Goal: Task Accomplishment & Management: Use online tool/utility

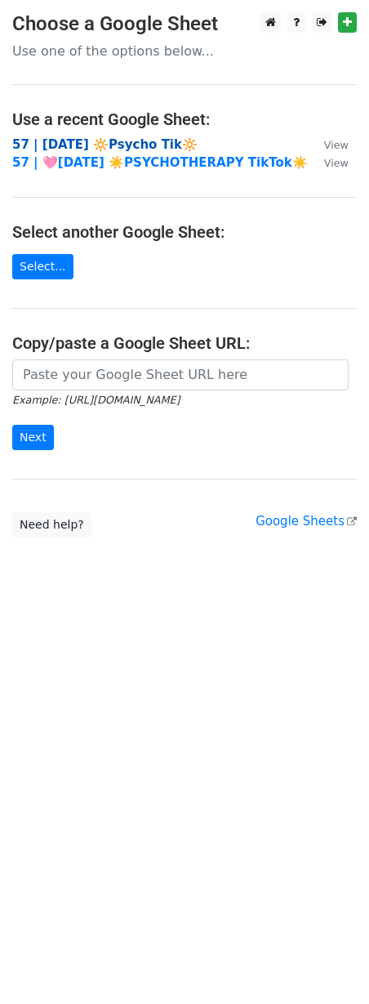
click at [125, 143] on strong "57 | SEPT 1 🔆Psycho Tik🔆" at bounding box center [105, 144] width 186 height 15
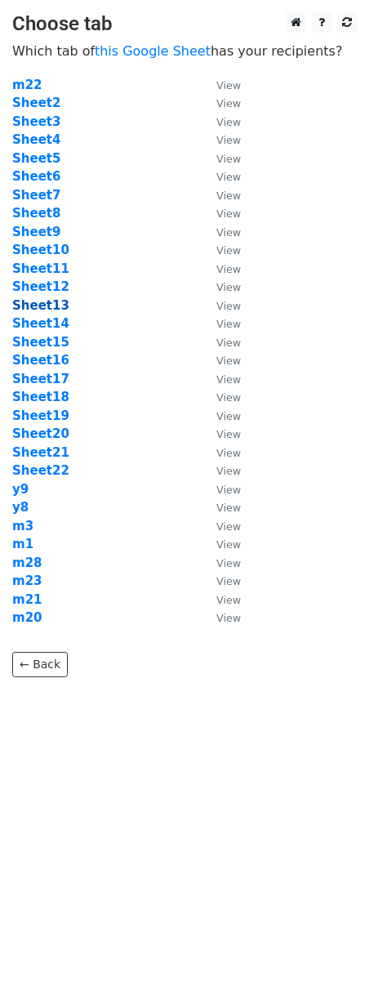
click at [47, 304] on strong "Sheet13" at bounding box center [40, 305] width 57 height 15
click at [41, 302] on strong "Sheet13" at bounding box center [40, 305] width 57 height 15
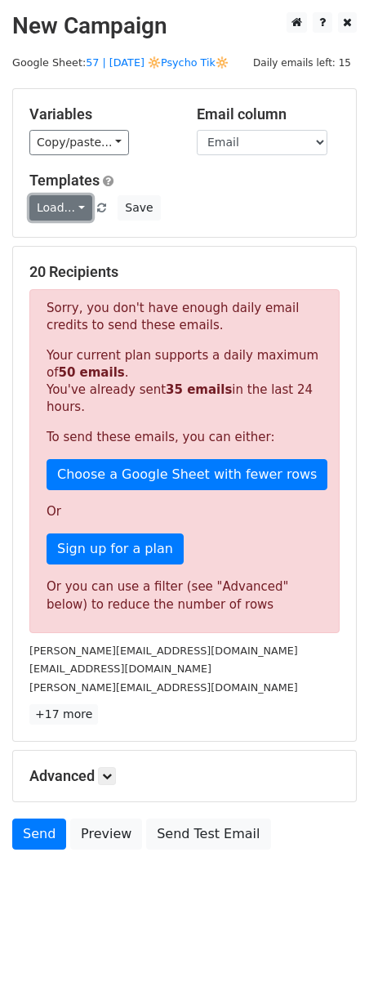
click at [68, 208] on link "Load..." at bounding box center [60, 207] width 63 height 25
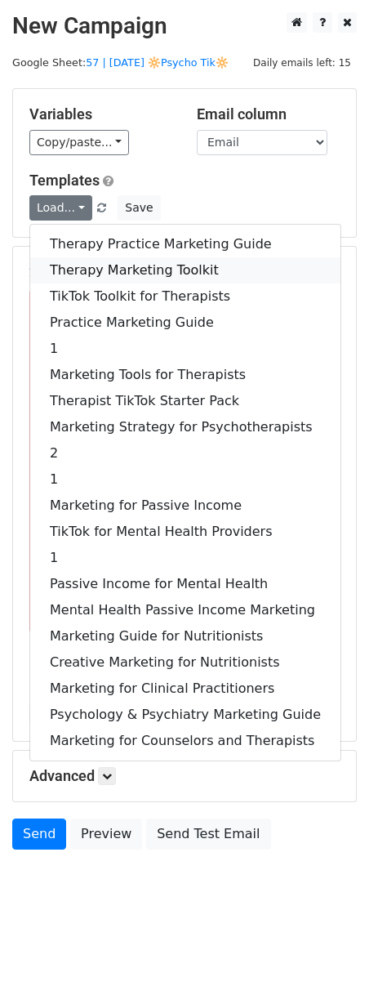
click at [103, 268] on link "Therapy Marketing Toolkit" at bounding box center [185, 270] width 311 height 26
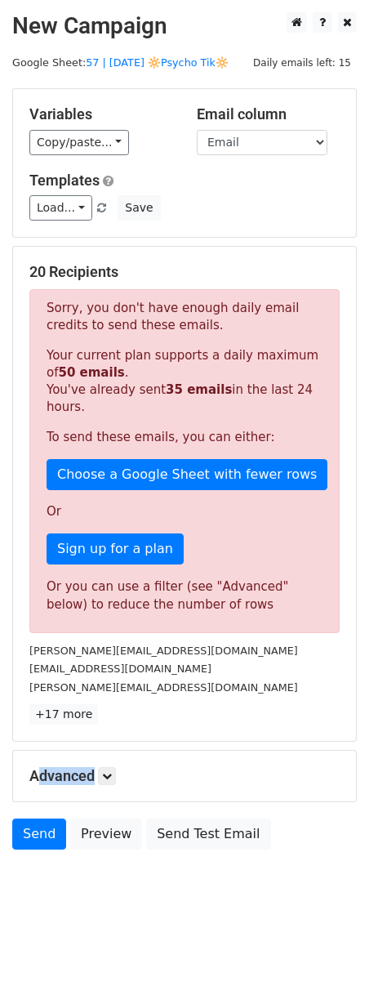
drag, startPoint x: 105, startPoint y: 768, endPoint x: 140, endPoint y: 779, distance: 36.7
click at [105, 768] on div "Advanced Tracking Track Opens UTM Codes Track Clicks Filters Only include sprea…" at bounding box center [184, 776] width 343 height 51
click at [97, 776] on h5 "Advanced" at bounding box center [184, 776] width 311 height 18
click at [107, 776] on icon at bounding box center [107, 776] width 10 height 10
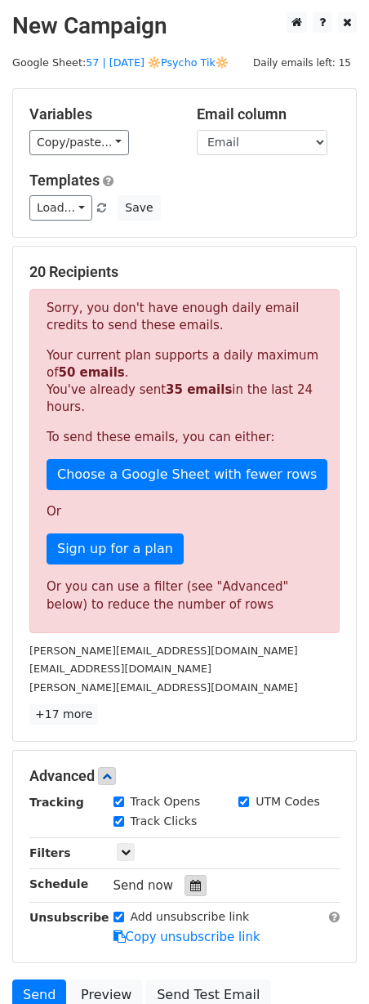
click at [190, 881] on icon at bounding box center [195, 885] width 11 height 11
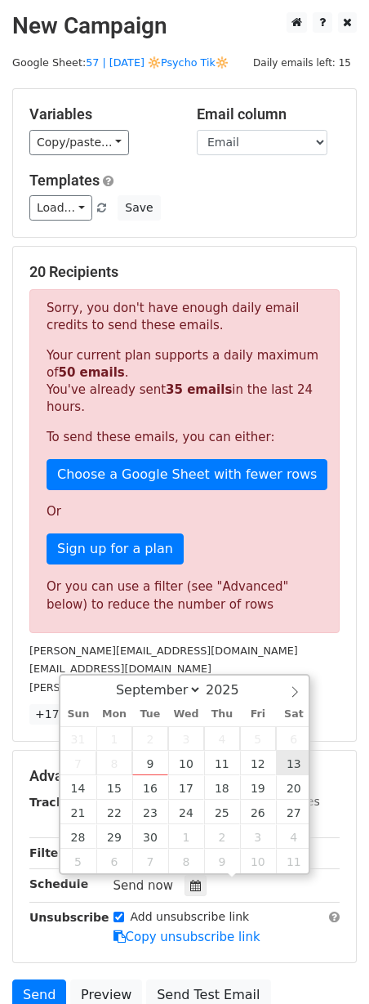
type input "2025-09-13 12:00"
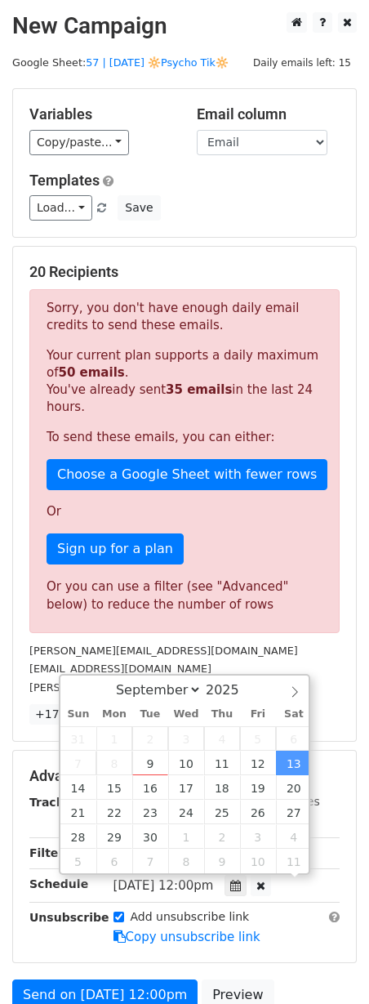
scroll to position [1, 0]
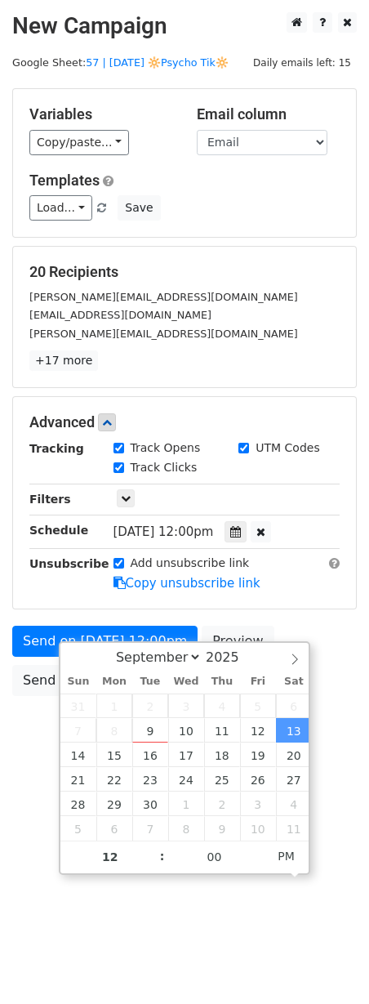
click at [64, 643] on div "September October November December 2025" at bounding box center [184, 657] width 248 height 28
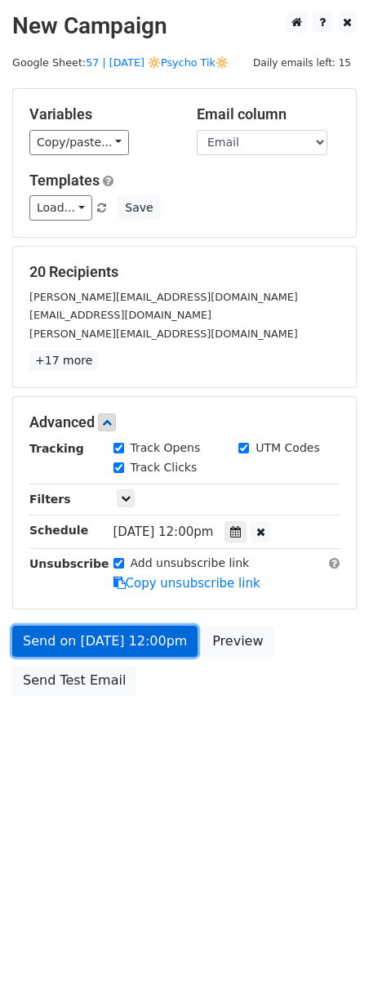
click at [36, 642] on link "Send on Sep 13 at 12:00pm" at bounding box center [105, 641] width 186 height 31
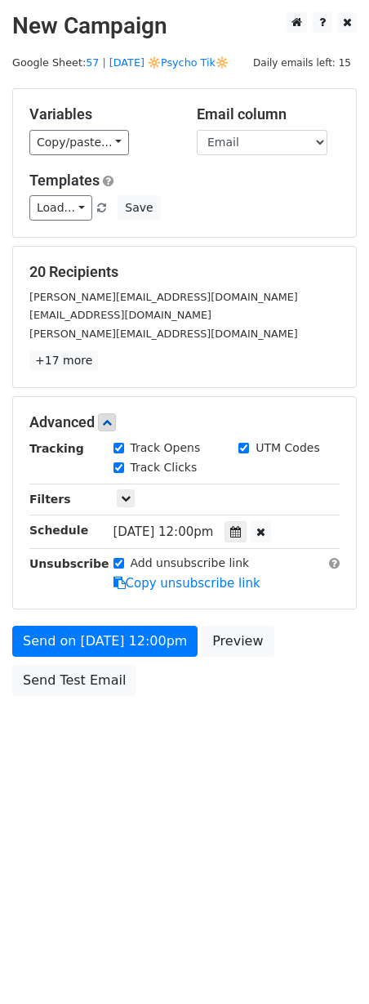
click at [94, 701] on div "Send on Sep 13 at 12:00pm Preview Send Test Email" at bounding box center [184, 665] width 369 height 78
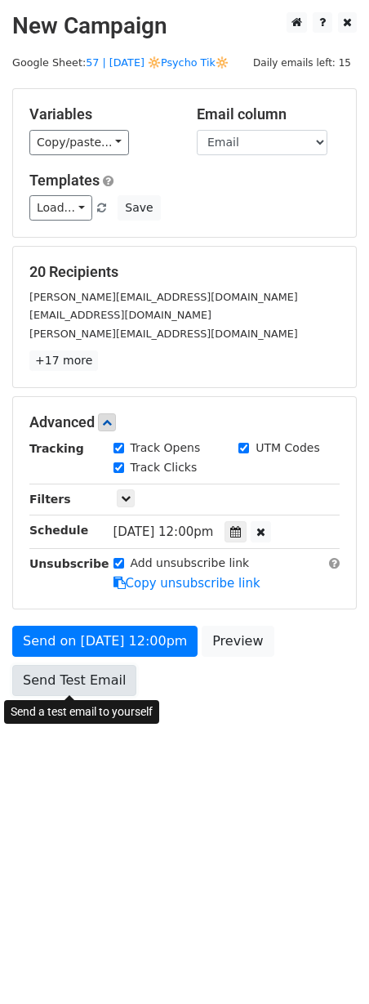
click at [94, 686] on link "Send Test Email" at bounding box center [74, 680] width 124 height 31
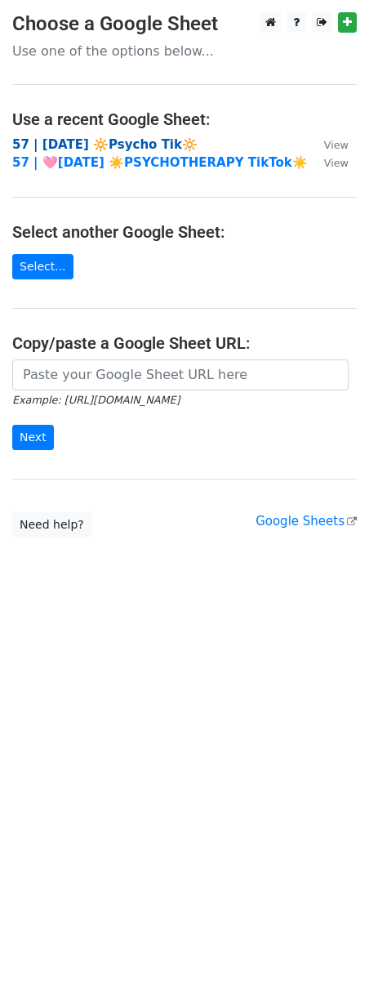
click at [121, 138] on strong "57 | SEPT 1 🔆Psycho Tik🔆" at bounding box center [105, 144] width 186 height 15
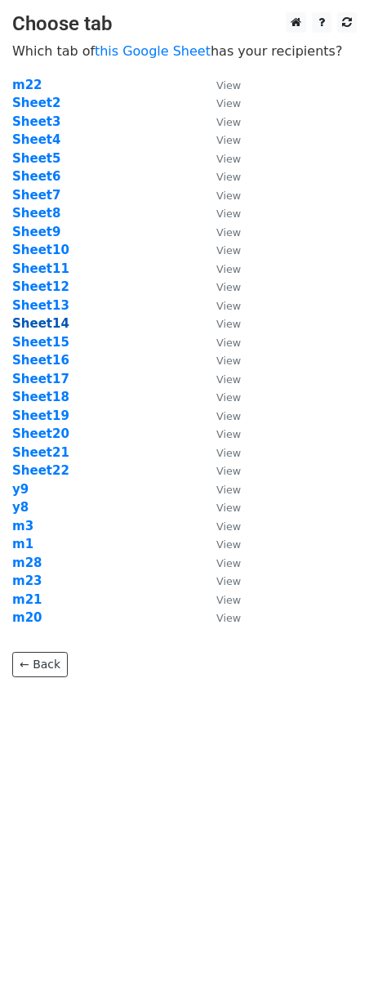
click at [49, 326] on strong "Sheet14" at bounding box center [40, 323] width 57 height 15
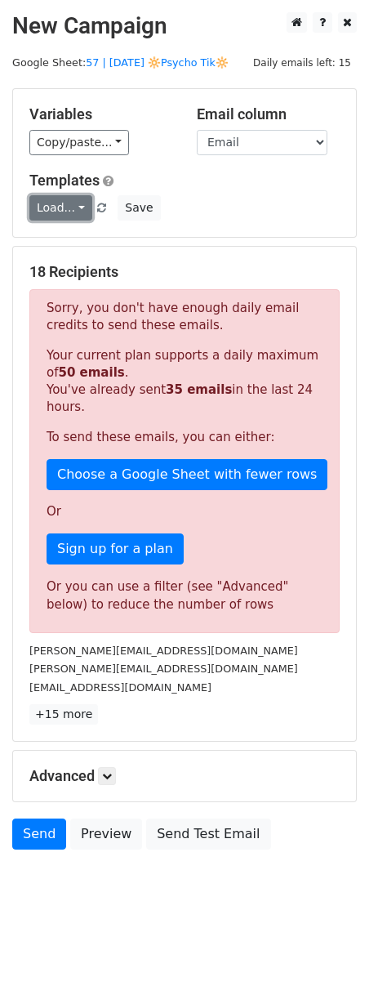
click at [73, 213] on link "Load..." at bounding box center [60, 207] width 63 height 25
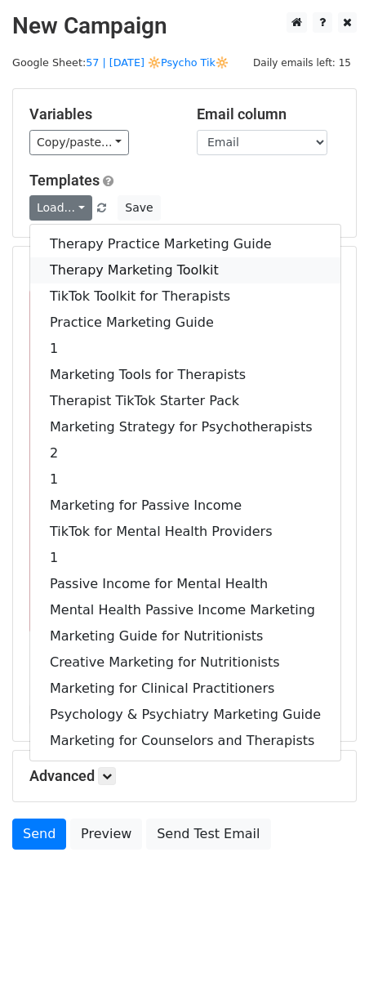
click at [78, 262] on link "Therapy Marketing Toolkit" at bounding box center [185, 270] width 311 height 26
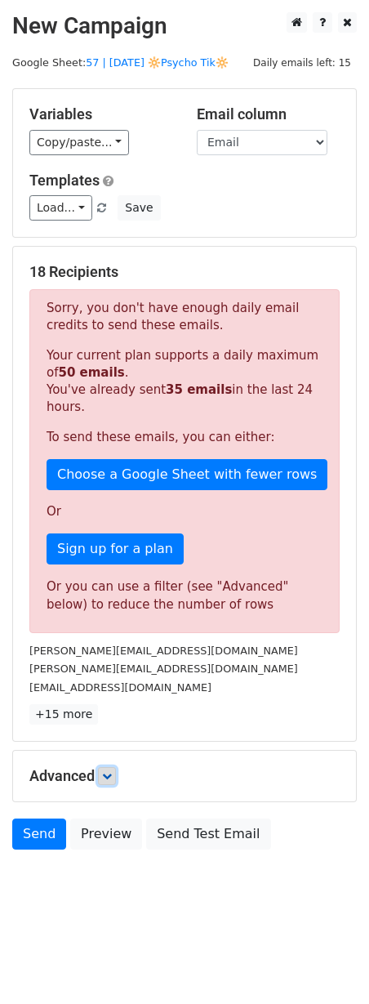
click at [116, 776] on link at bounding box center [107, 776] width 18 height 18
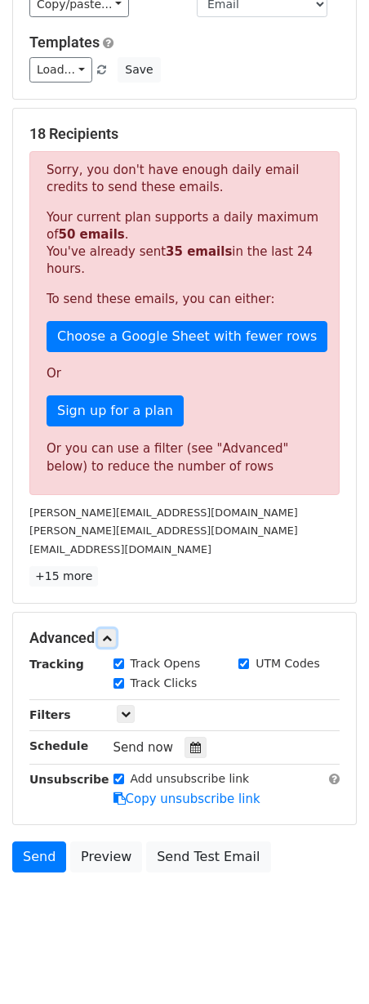
scroll to position [145, 0]
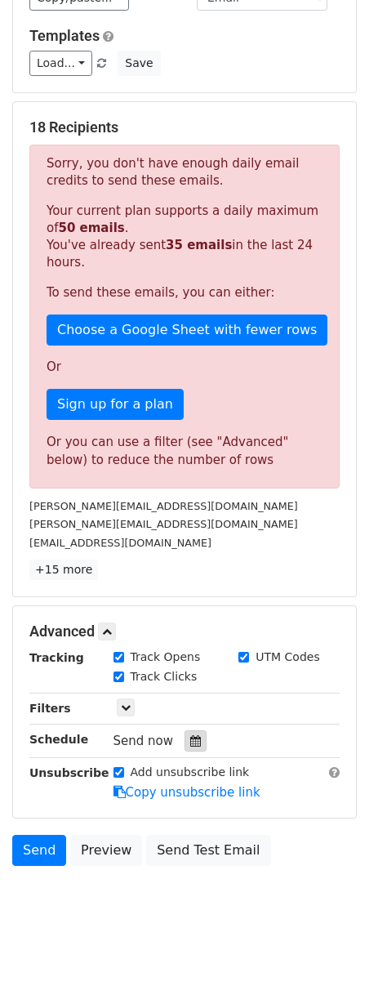
click at [190, 745] on icon at bounding box center [195, 741] width 11 height 11
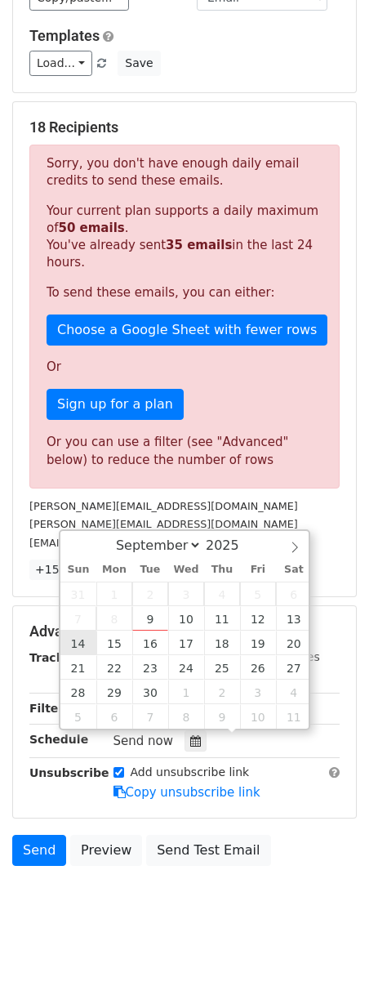
type input "2025-09-14 12:00"
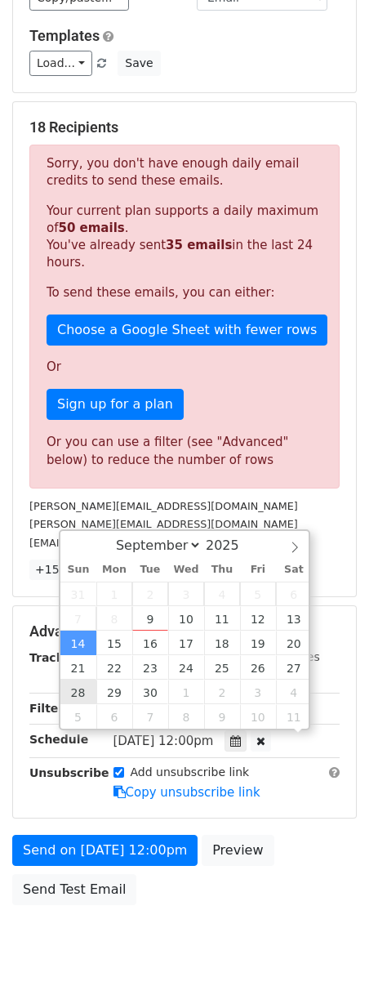
scroll to position [0, 0]
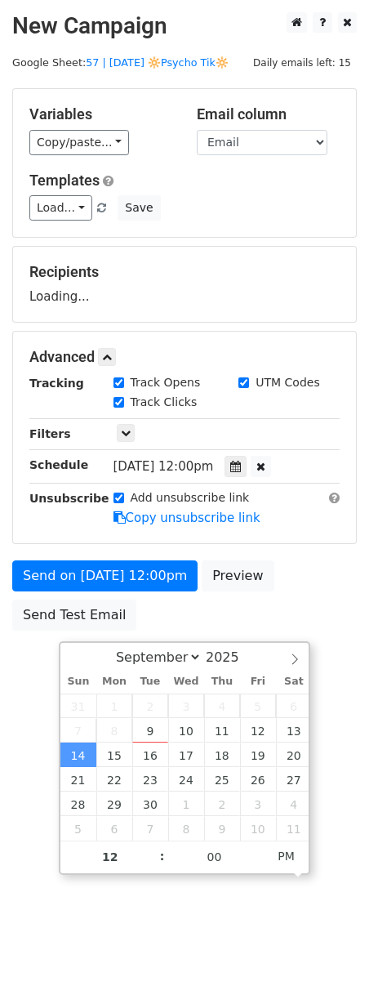
click at [25, 776] on html "New Campaign Daily emails left: 15 Google Sheet: 57 | SEPT 1 🔆Psycho Tik🔆 Varia…" at bounding box center [184, 502] width 369 height 1004
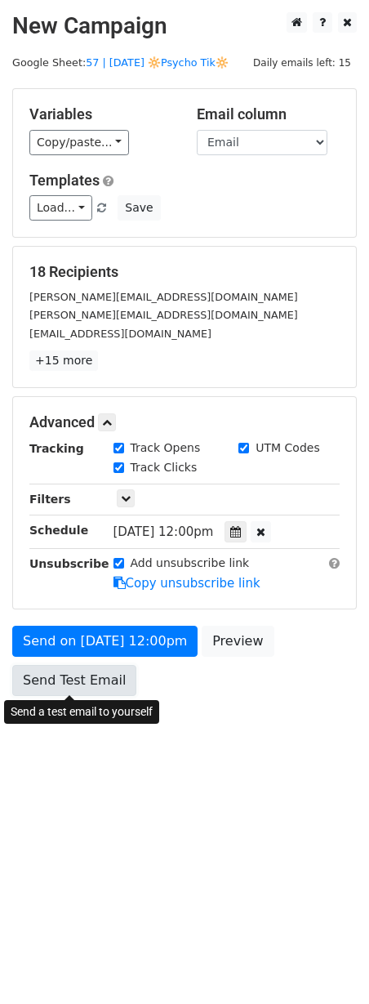
click at [55, 673] on link "Send Test Email" at bounding box center [74, 680] width 124 height 31
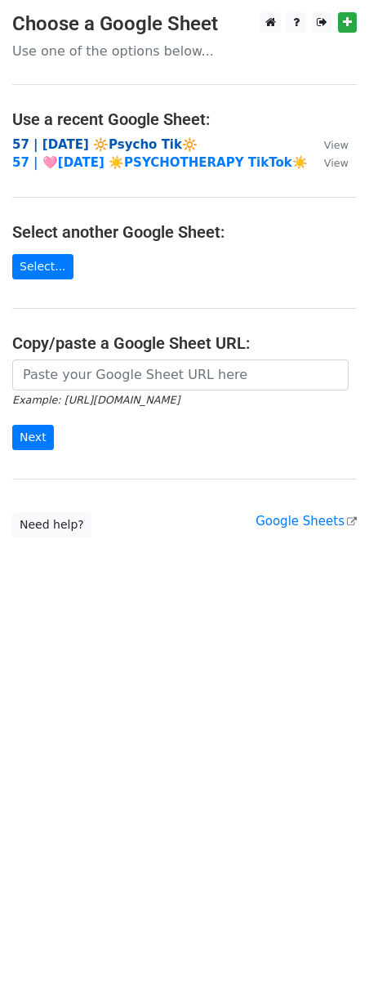
click at [121, 148] on strong "57 | SEPT 1 🔆Psycho Tik🔆" at bounding box center [105, 144] width 186 height 15
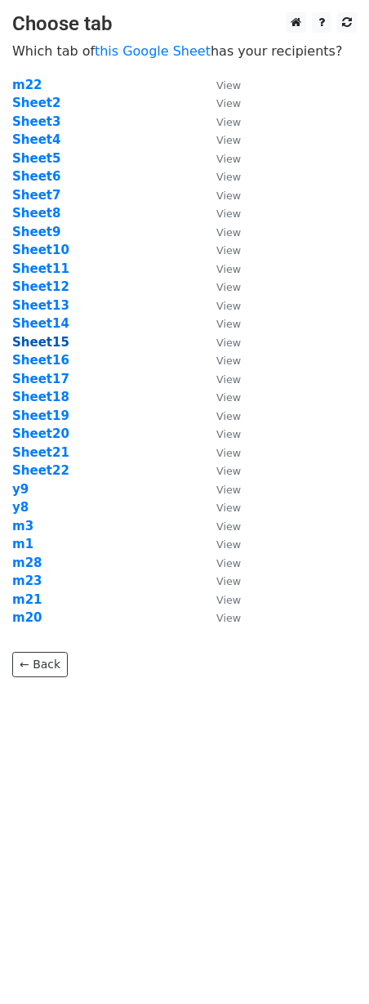
click at [49, 335] on strong "Sheet15" at bounding box center [40, 342] width 57 height 15
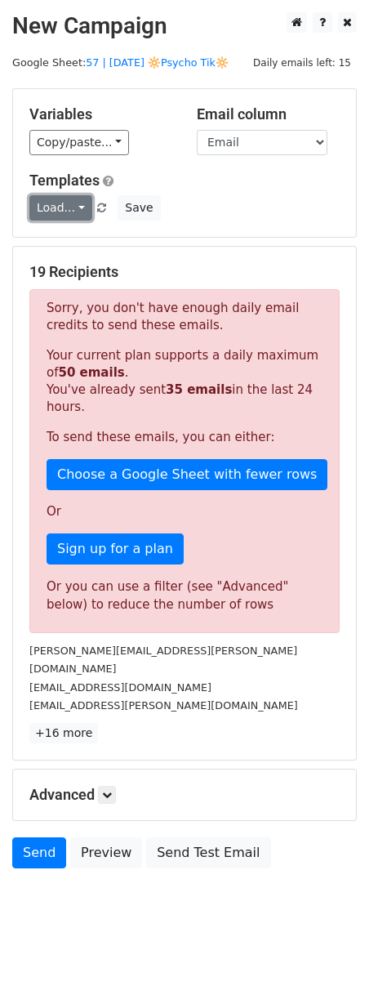
click at [67, 202] on link "Load..." at bounding box center [60, 207] width 63 height 25
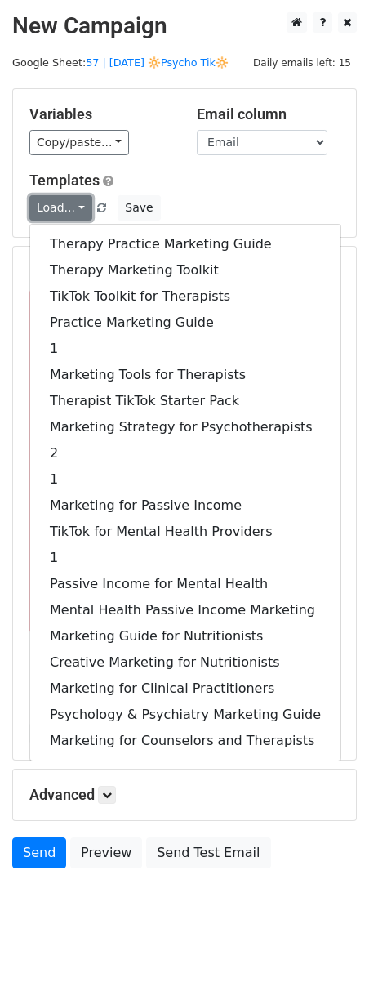
click at [67, 202] on link "Load..." at bounding box center [60, 207] width 63 height 25
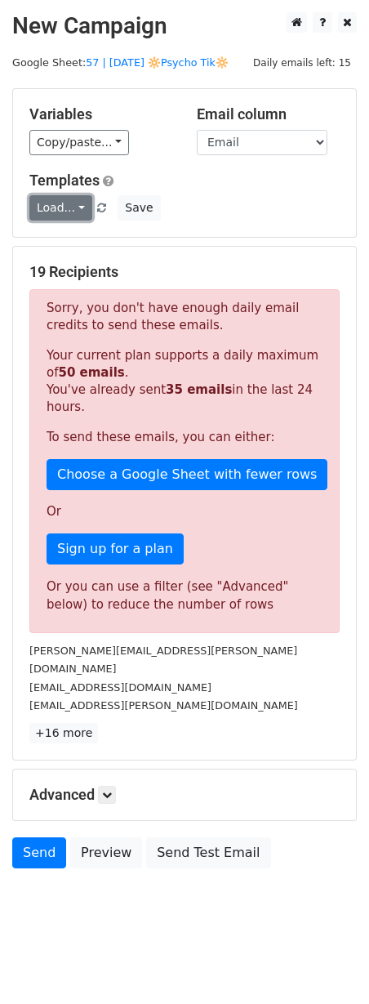
click at [67, 202] on link "Load..." at bounding box center [60, 207] width 63 height 25
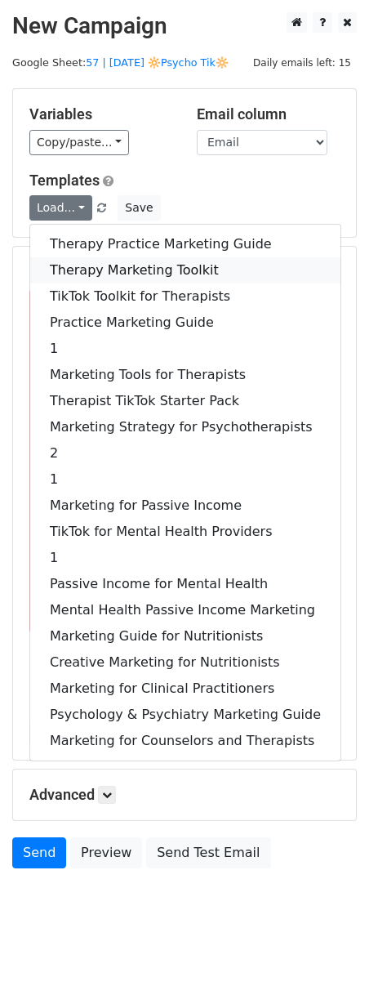
click at [104, 272] on link "Therapy Marketing Toolkit" at bounding box center [185, 270] width 311 height 26
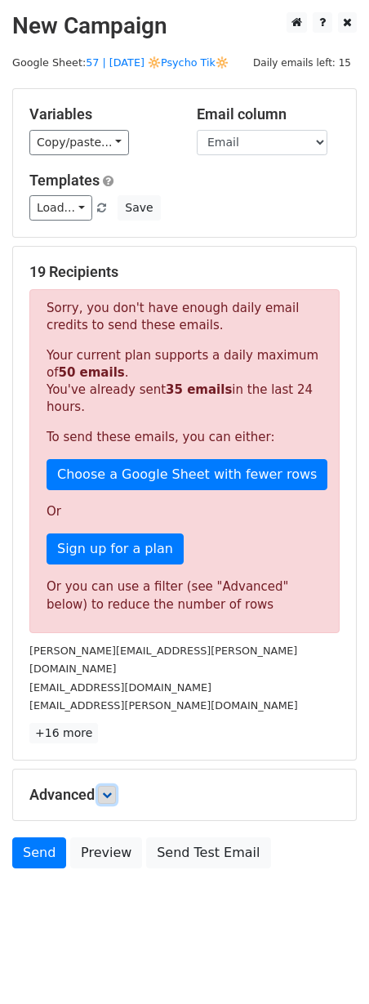
click at [107, 790] on icon at bounding box center [107, 795] width 10 height 10
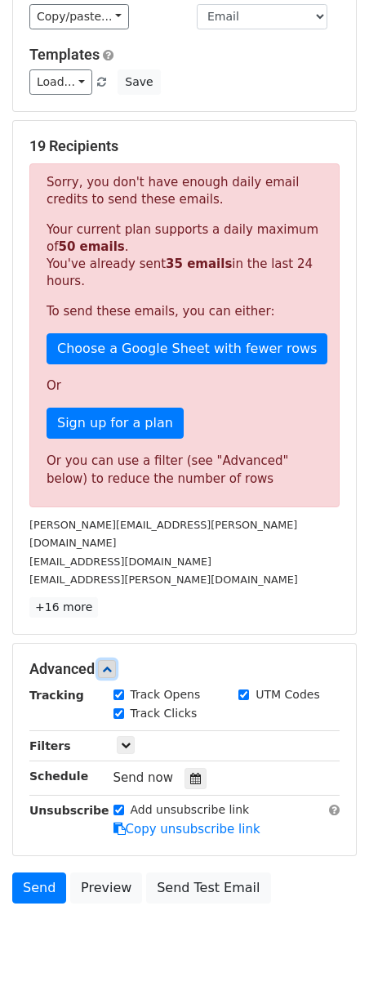
scroll to position [145, 0]
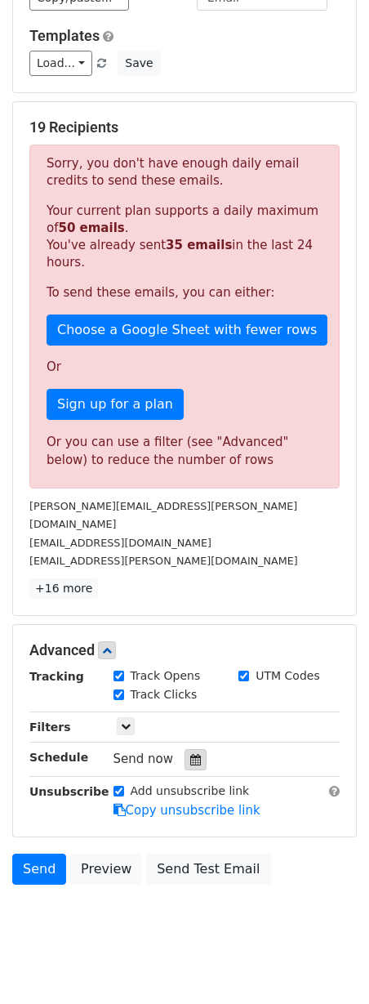
click at [190, 754] on icon at bounding box center [195, 759] width 11 height 11
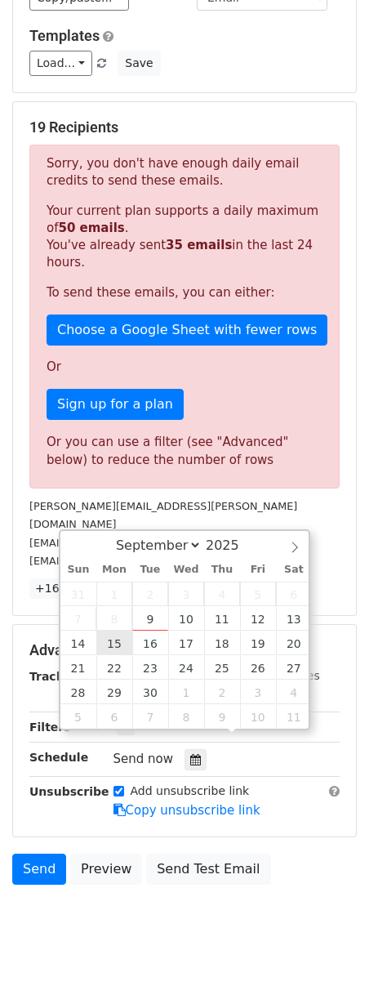
type input "[DATE] 12:00"
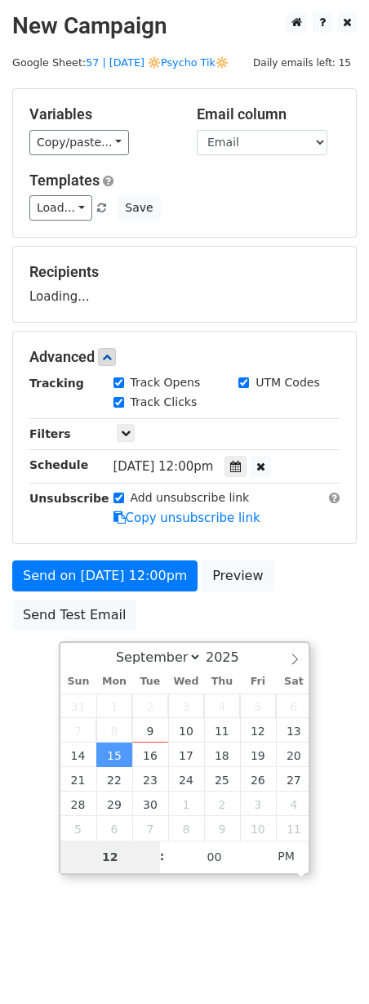
scroll to position [0, 0]
click at [22, 704] on html "New Campaign Daily emails left: 15 Google Sheet: 57 | [DATE] 🔆Psycho Tik🔆 Varia…" at bounding box center [184, 502] width 369 height 1004
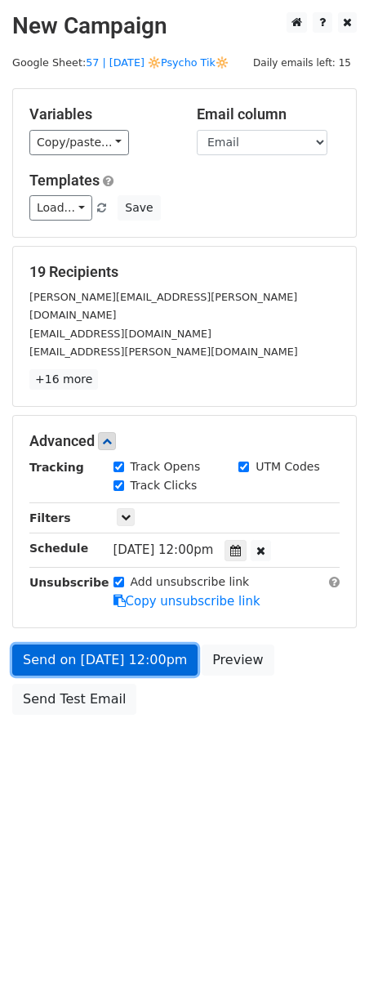
click at [89, 645] on link "Send on [DATE] 12:00pm" at bounding box center [105, 660] width 186 height 31
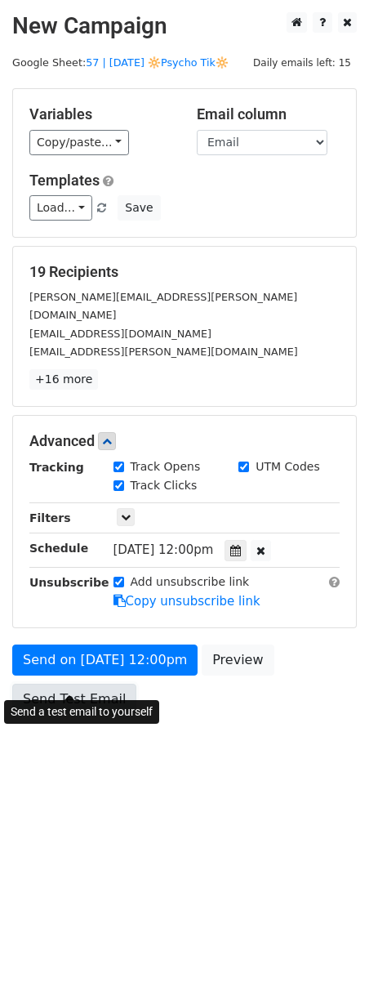
click at [82, 684] on link "Send Test Email" at bounding box center [74, 699] width 124 height 31
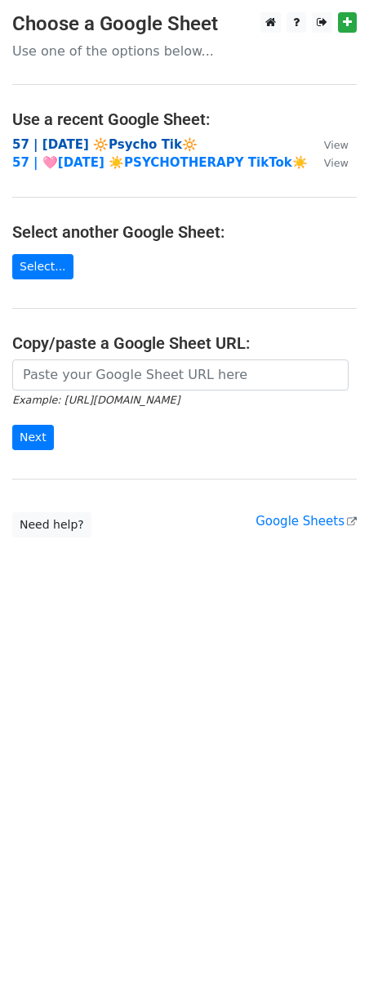
click at [135, 139] on strong "57 | [DATE] 🔆Psycho Tik🔆" at bounding box center [105, 144] width 186 height 15
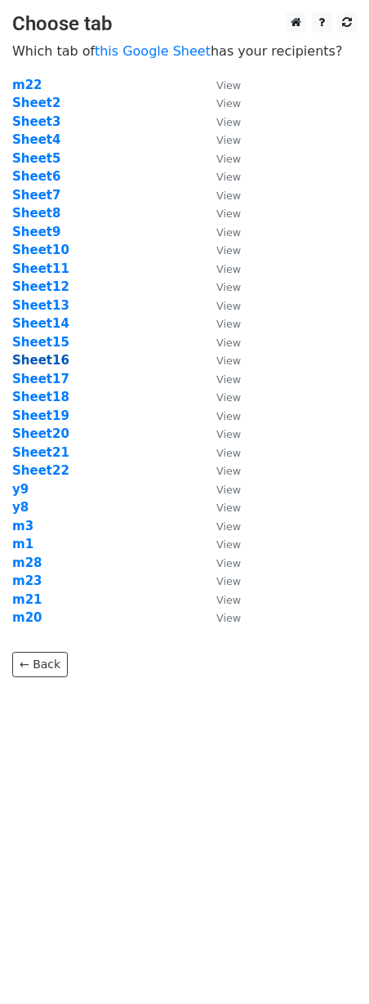
click at [50, 353] on strong "Sheet16" at bounding box center [40, 360] width 57 height 15
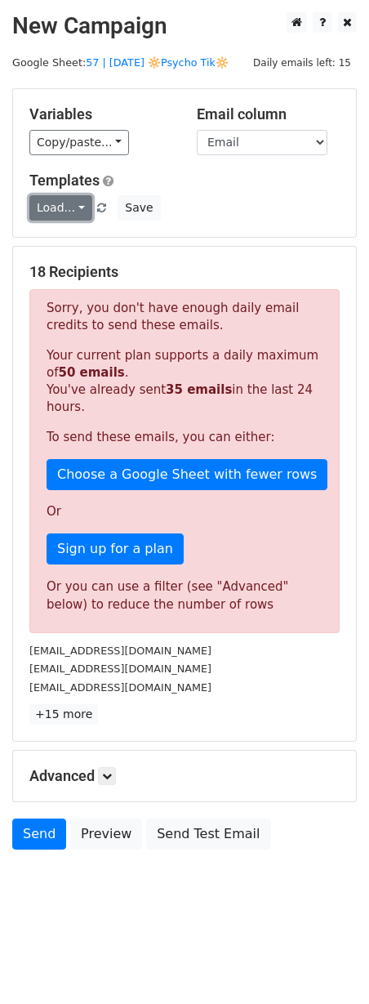
click at [54, 207] on link "Load..." at bounding box center [60, 207] width 63 height 25
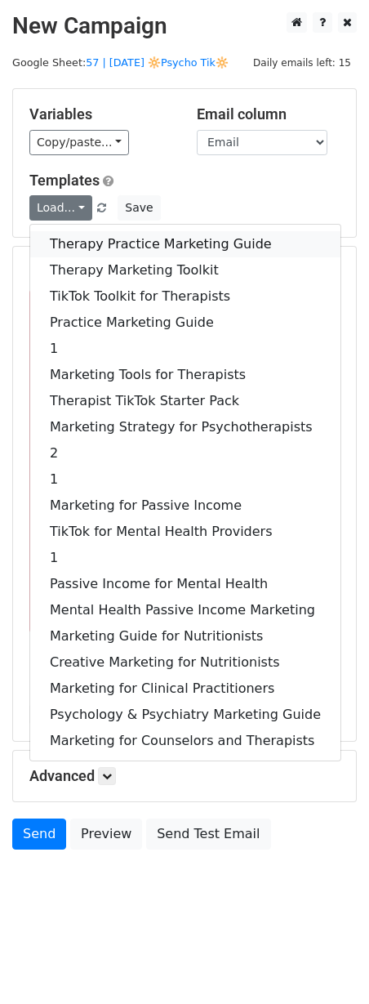
click at [66, 246] on link "Therapy Practice Marketing Guide" at bounding box center [185, 244] width 311 height 26
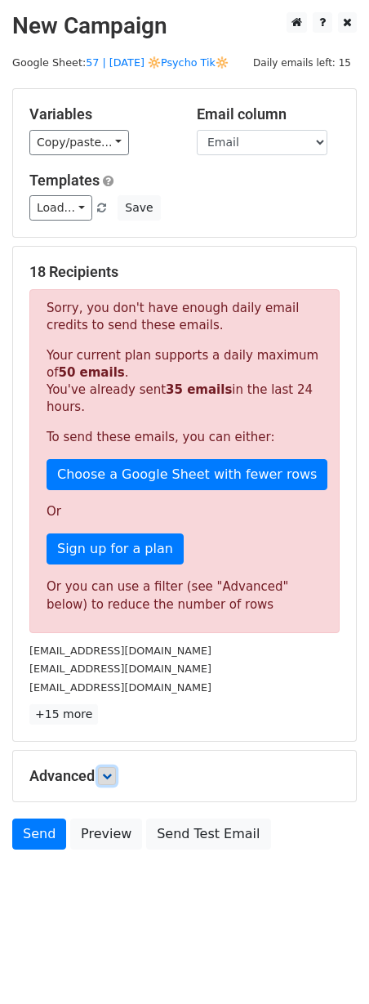
click at [115, 777] on link at bounding box center [107, 776] width 18 height 18
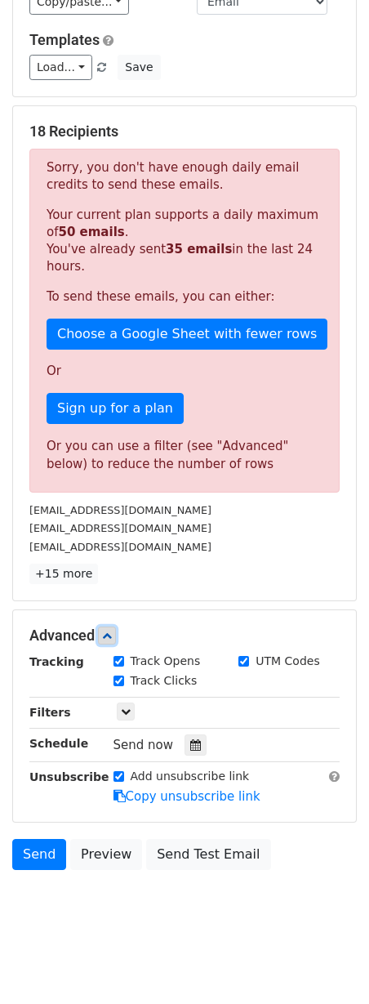
scroll to position [145, 0]
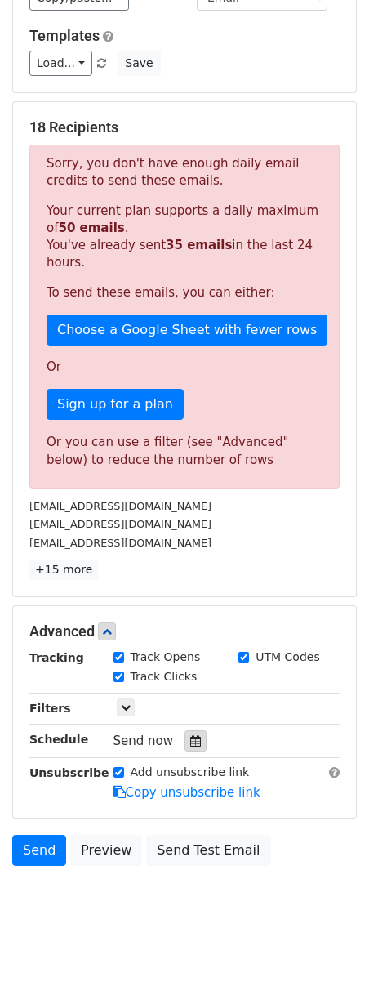
click at [191, 743] on icon at bounding box center [195, 741] width 11 height 11
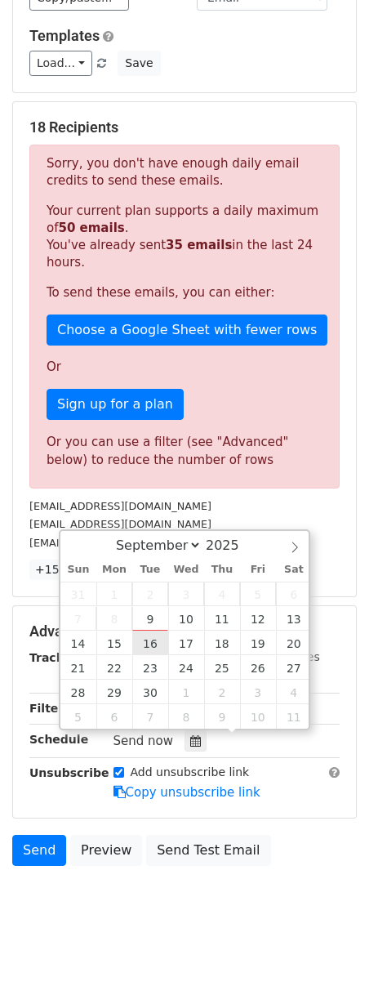
type input "2025-09-16 12:00"
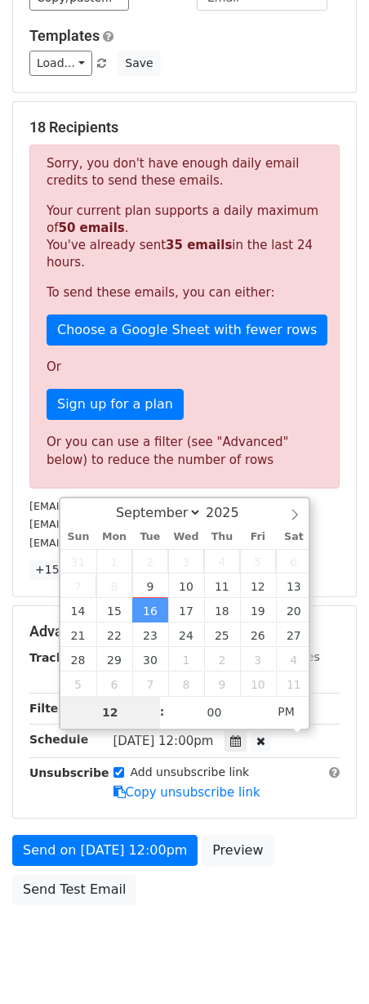
scroll to position [0, 0]
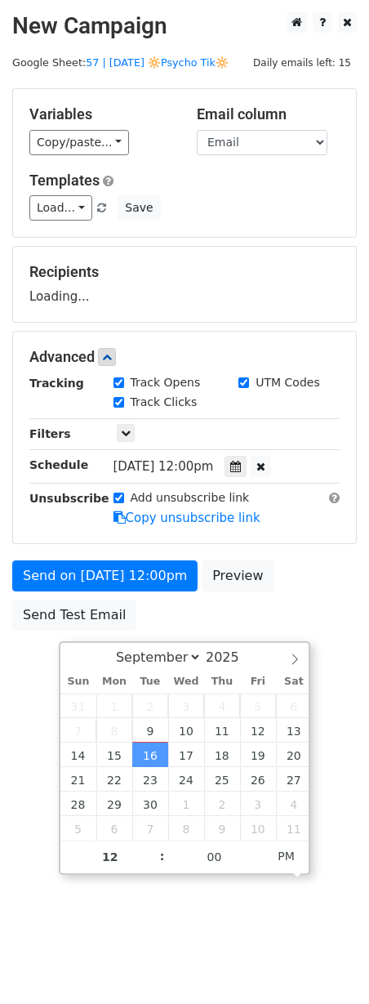
click at [38, 672] on body "New Campaign Daily emails left: 15 Google Sheet: 57 | [DATE] 🔆Psycho Tik🔆 Varia…" at bounding box center [184, 358] width 369 height 692
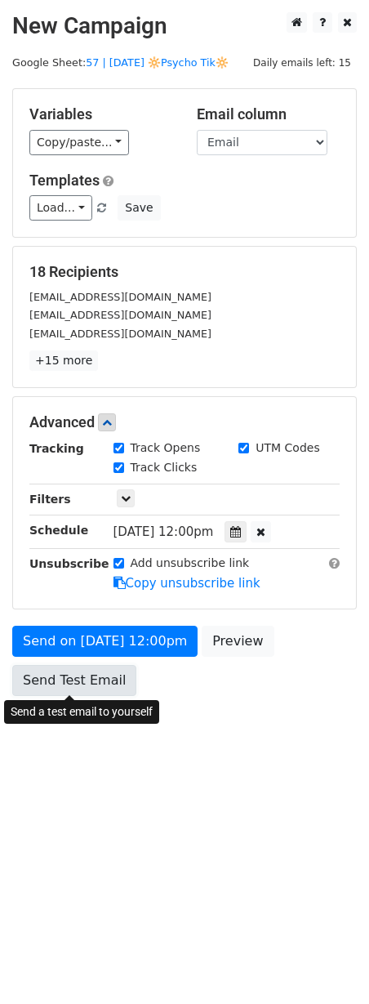
click at [49, 673] on link "Send Test Email" at bounding box center [74, 680] width 124 height 31
